Goal: Information Seeking & Learning: Learn about a topic

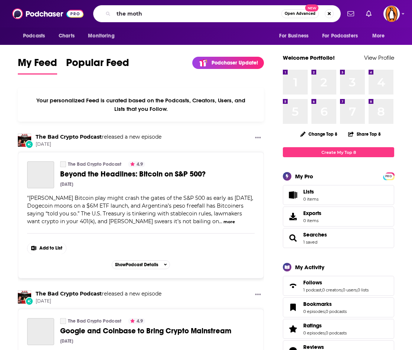
type input "the moth"
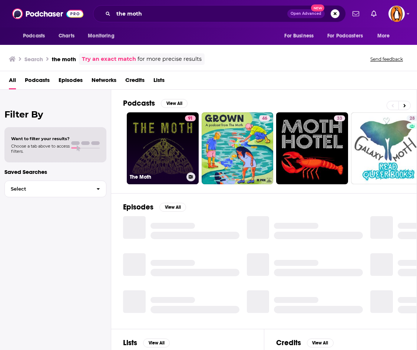
click at [165, 147] on link "91 The Moth" at bounding box center [163, 148] width 72 height 72
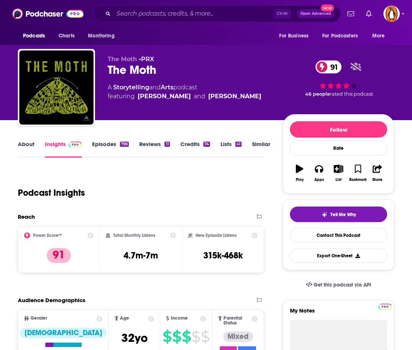
scroll to position [126, 0]
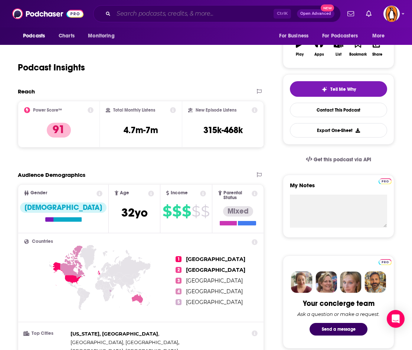
click at [208, 9] on input "Search podcasts, credits, & more..." at bounding box center [193, 14] width 160 height 12
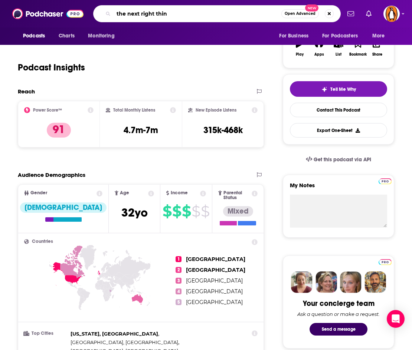
type input "the next right thing"
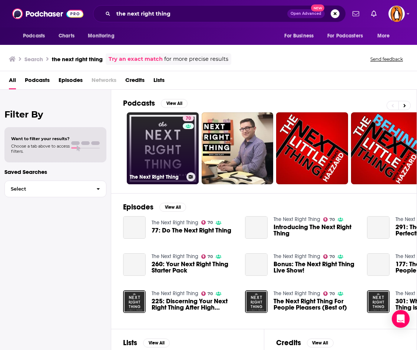
click at [170, 144] on link "70 The Next Right Thing" at bounding box center [163, 148] width 72 height 72
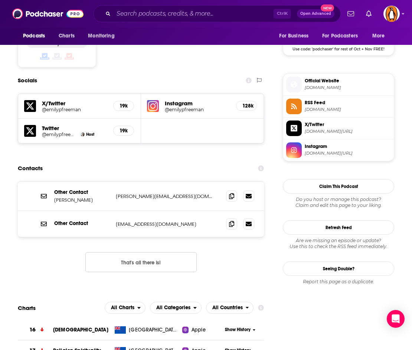
scroll to position [623, 0]
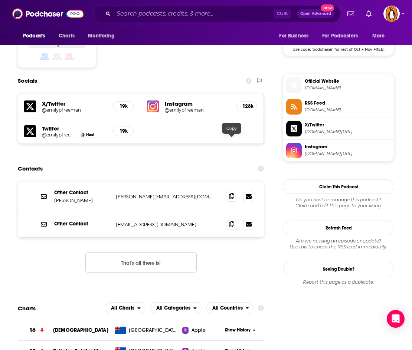
click at [231, 193] on icon at bounding box center [231, 196] width 5 height 6
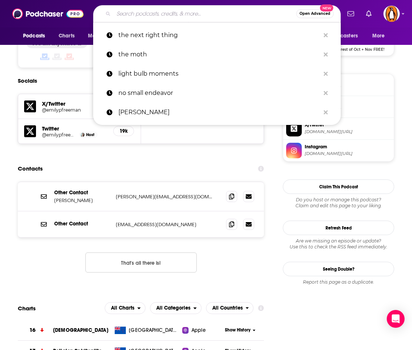
click at [136, 15] on input "Search podcasts, credits, & more..." at bounding box center [204, 14] width 182 height 12
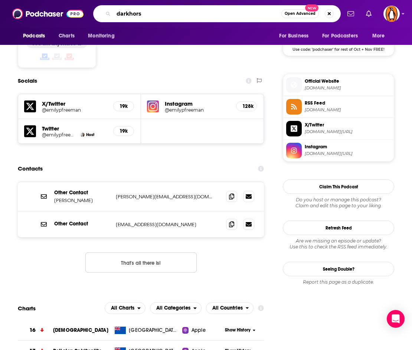
type input "darkhorse"
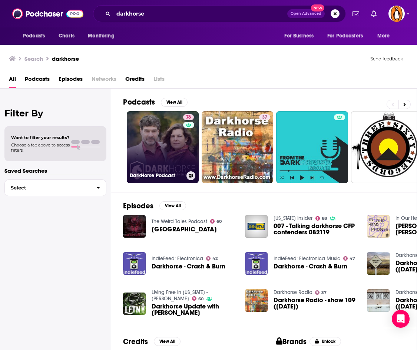
click at [165, 139] on link "76 DarkHorse Podcast" at bounding box center [163, 147] width 72 height 72
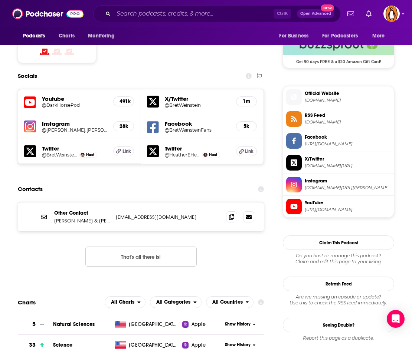
scroll to position [633, 0]
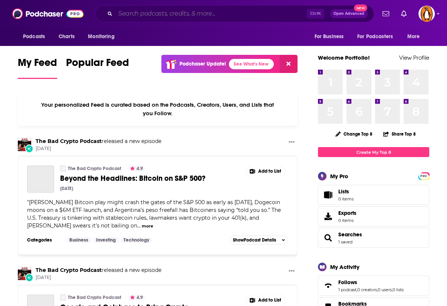
click at [139, 14] on input "Search podcasts, credits, & more..." at bounding box center [210, 14] width 191 height 12
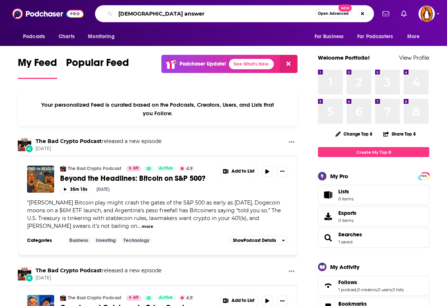
type input "[DEMOGRAPHIC_DATA] answer"
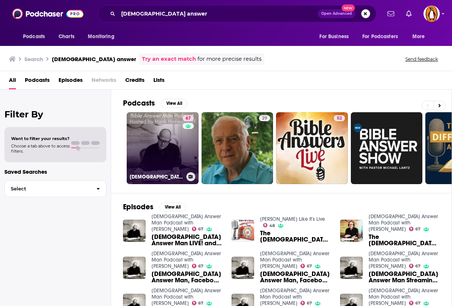
click at [154, 147] on link "67 [DEMOGRAPHIC_DATA] Answer Man Podcast with [PERSON_NAME]" at bounding box center [163, 148] width 72 height 72
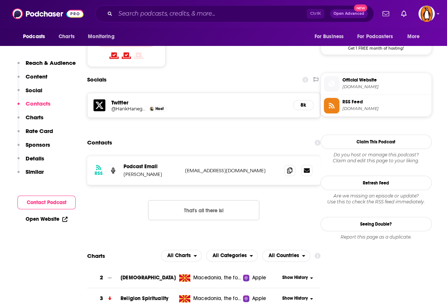
scroll to position [625, 0]
click at [291, 165] on span at bounding box center [289, 170] width 11 height 11
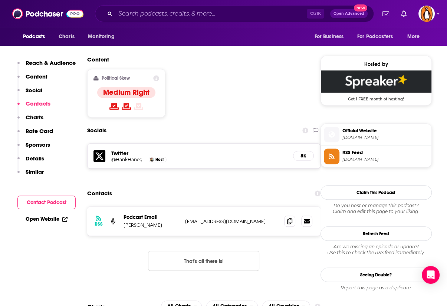
scroll to position [575, 0]
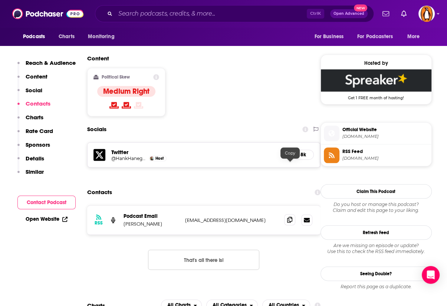
click at [291, 217] on icon at bounding box center [289, 220] width 5 height 6
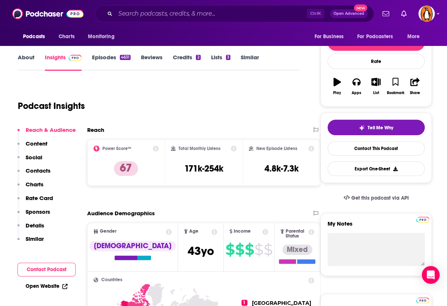
scroll to position [0, 0]
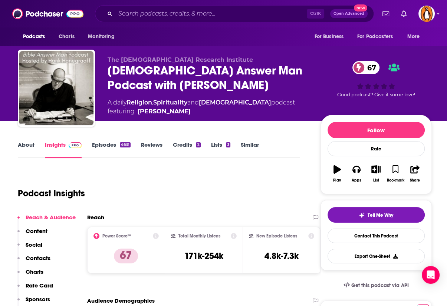
click at [152, 20] on div "Ctrl K Open Advanced New" at bounding box center [234, 13] width 279 height 17
click at [156, 15] on input "Search podcasts, credits, & more..." at bounding box center [210, 14] width 191 height 12
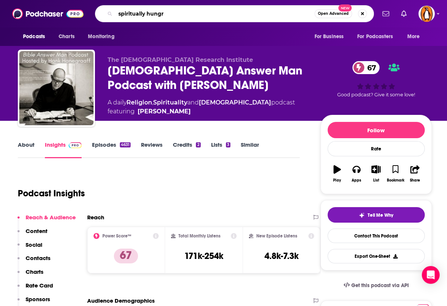
type input "spiritually hungry"
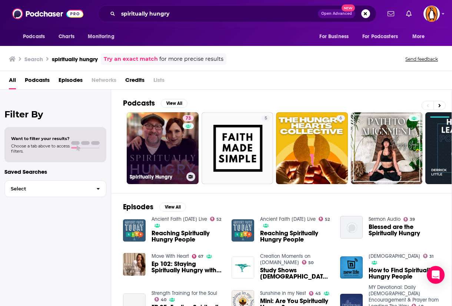
click at [152, 149] on link "73 Spiritually Hungry" at bounding box center [163, 148] width 72 height 72
